Goal: Navigation & Orientation: Find specific page/section

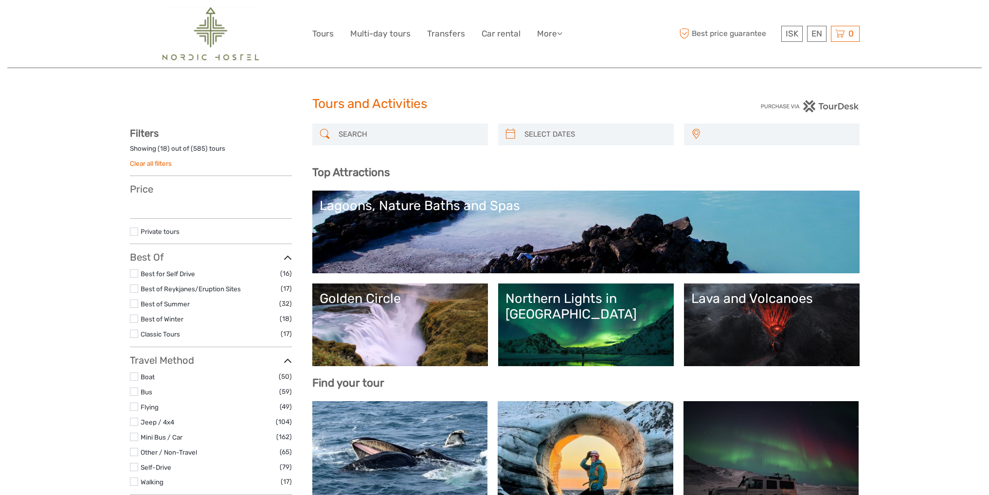
select select
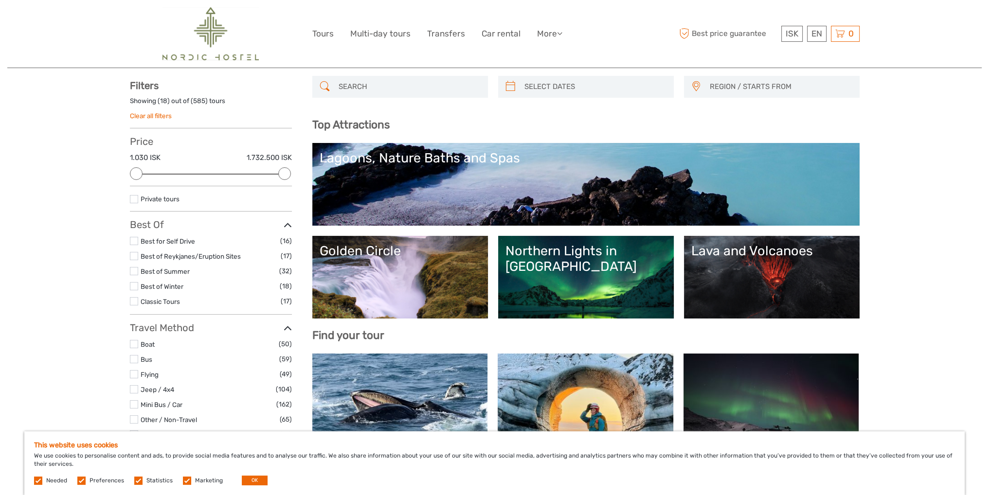
scroll to position [49, 0]
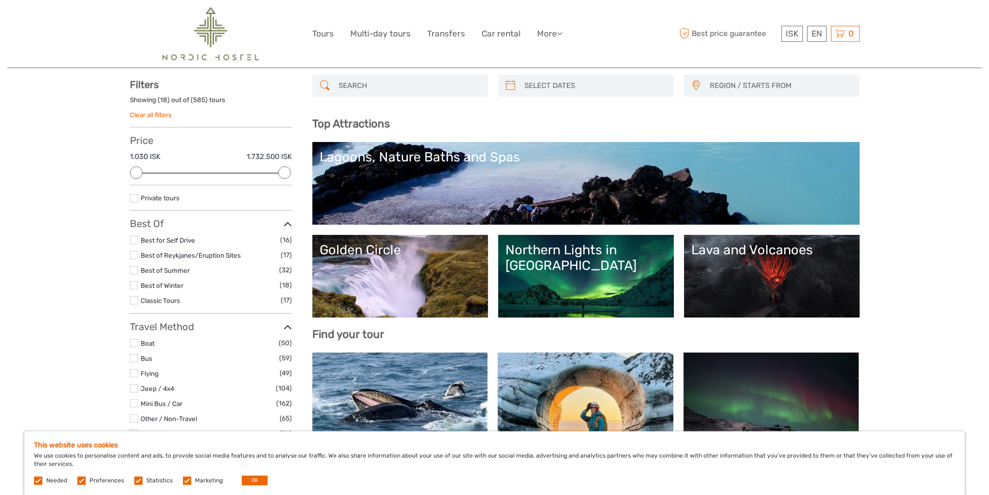
click at [737, 251] on div "Lava and Volcanoes" at bounding box center [771, 250] width 161 height 16
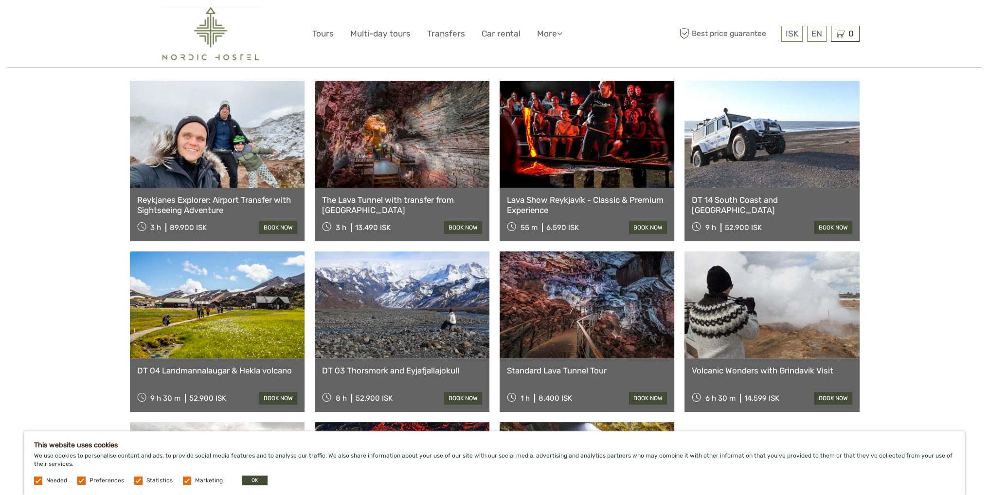
scroll to position [438, 0]
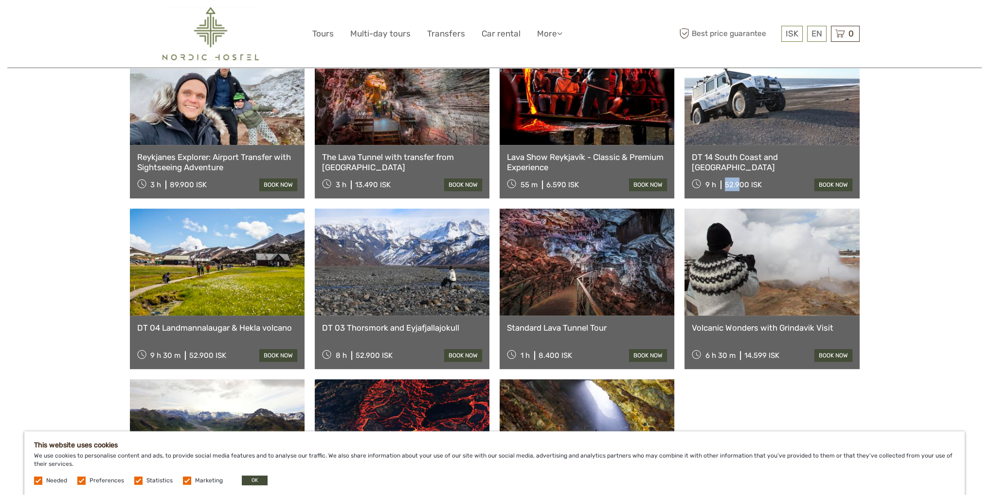
drag, startPoint x: 726, startPoint y: 167, endPoint x: 740, endPoint y: 166, distance: 14.1
click at [739, 180] on div "52.900 ISK" at bounding box center [743, 184] width 37 height 9
click at [725, 180] on div "52.900 ISK" at bounding box center [743, 184] width 37 height 9
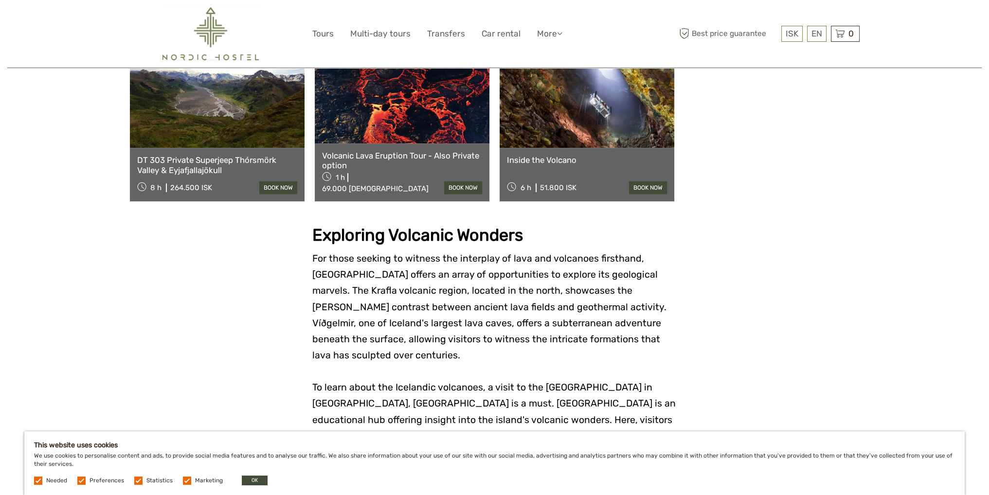
scroll to position [778, 0]
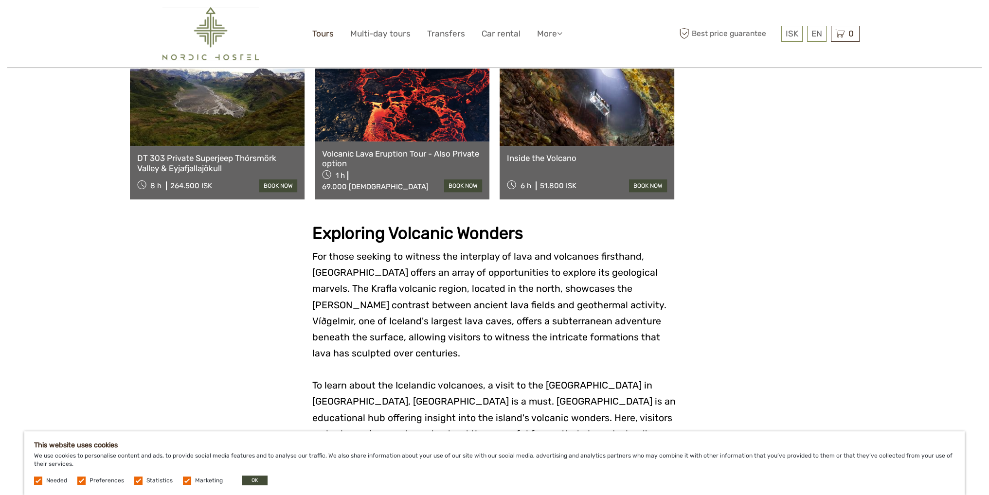
click at [320, 30] on link "Tours" at bounding box center [322, 34] width 21 height 14
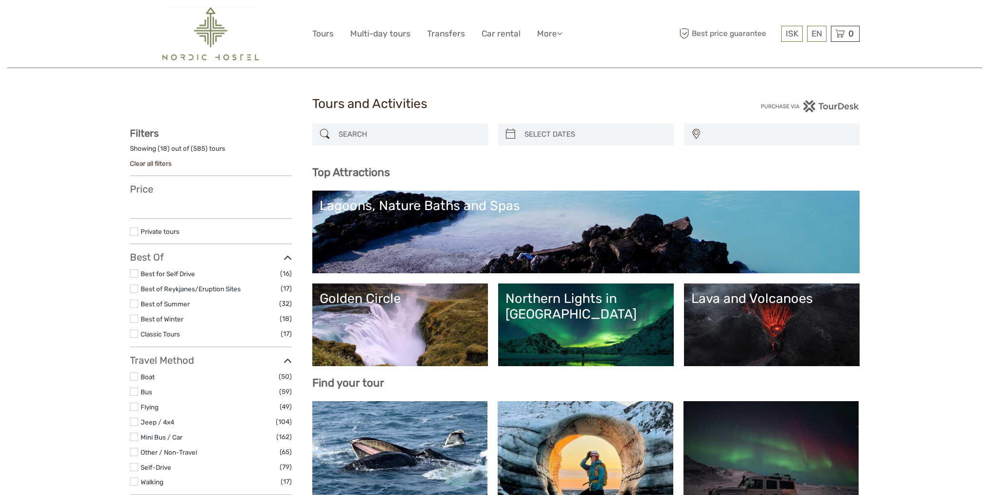
select select
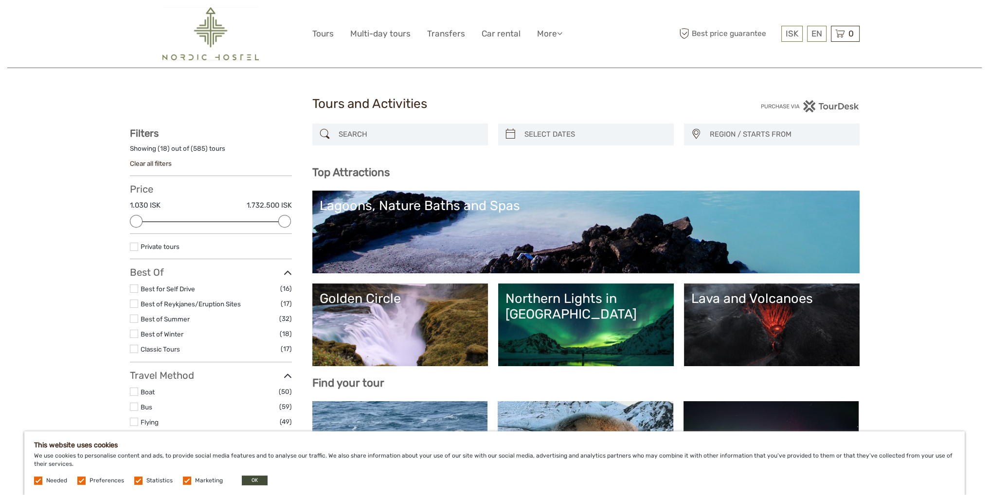
click at [351, 329] on link "Golden Circle" at bounding box center [399, 325] width 161 height 68
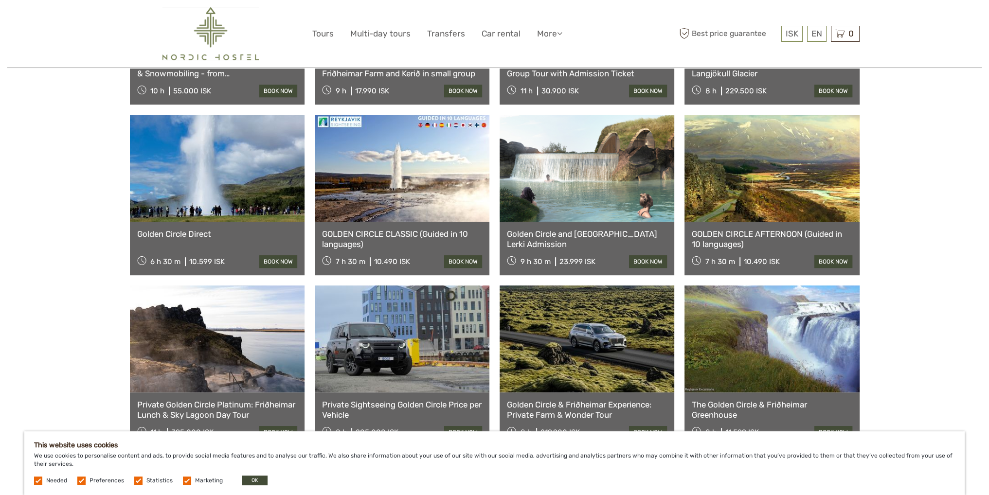
scroll to position [681, 0]
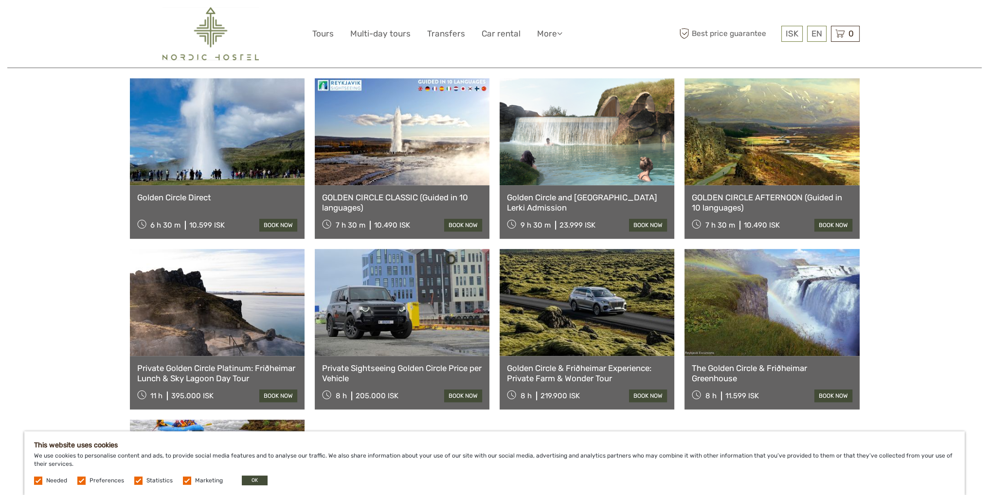
drag, startPoint x: 374, startPoint y: 337, endPoint x: 379, endPoint y: 333, distance: 6.5
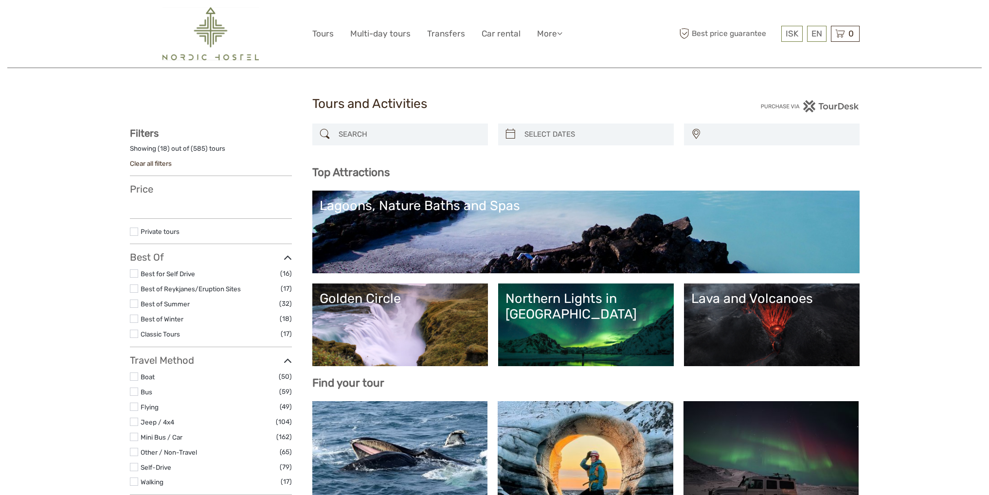
select select
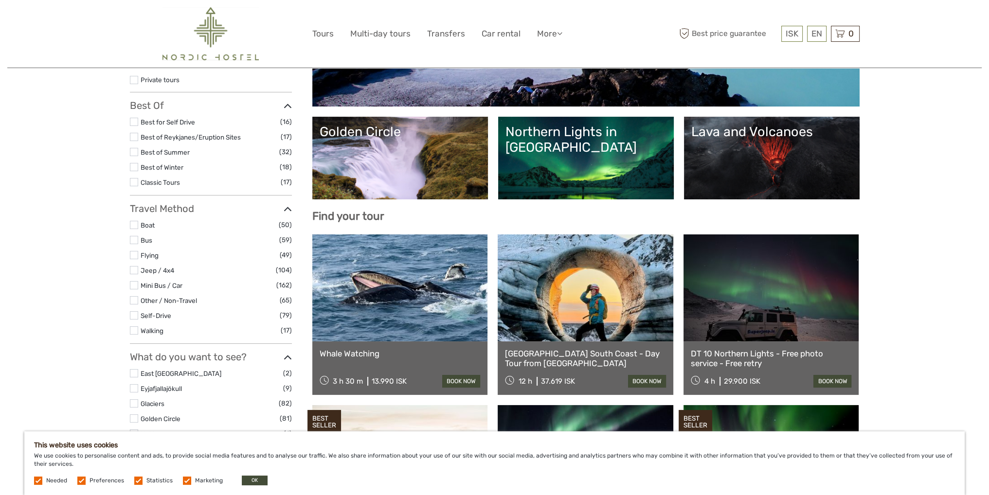
scroll to position [146, 0]
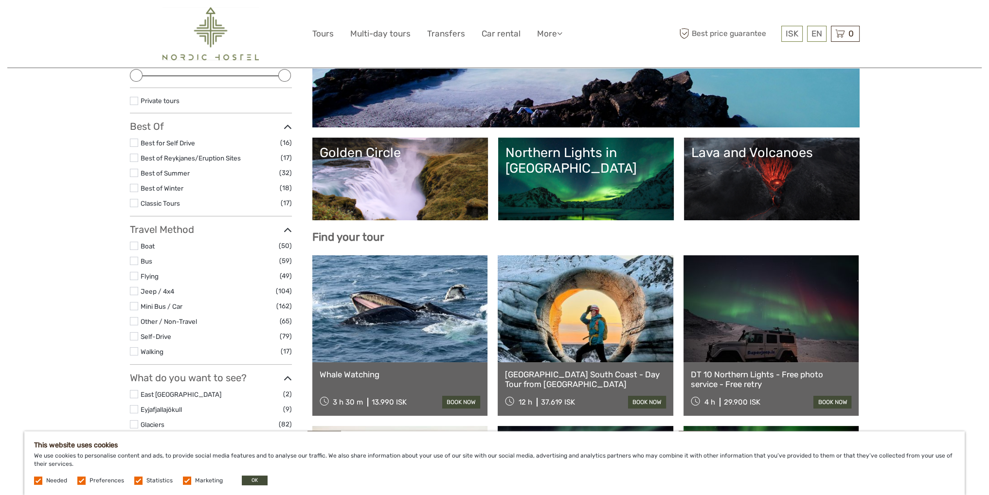
click at [583, 163] on link "Northern Lights in [GEOGRAPHIC_DATA]" at bounding box center [585, 179] width 161 height 68
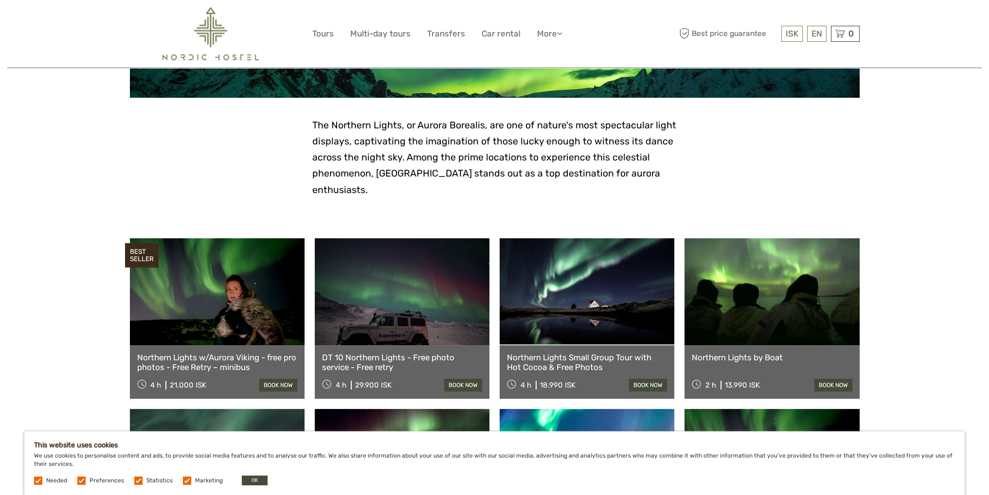
scroll to position [438, 0]
